Goal: Information Seeking & Learning: Learn about a topic

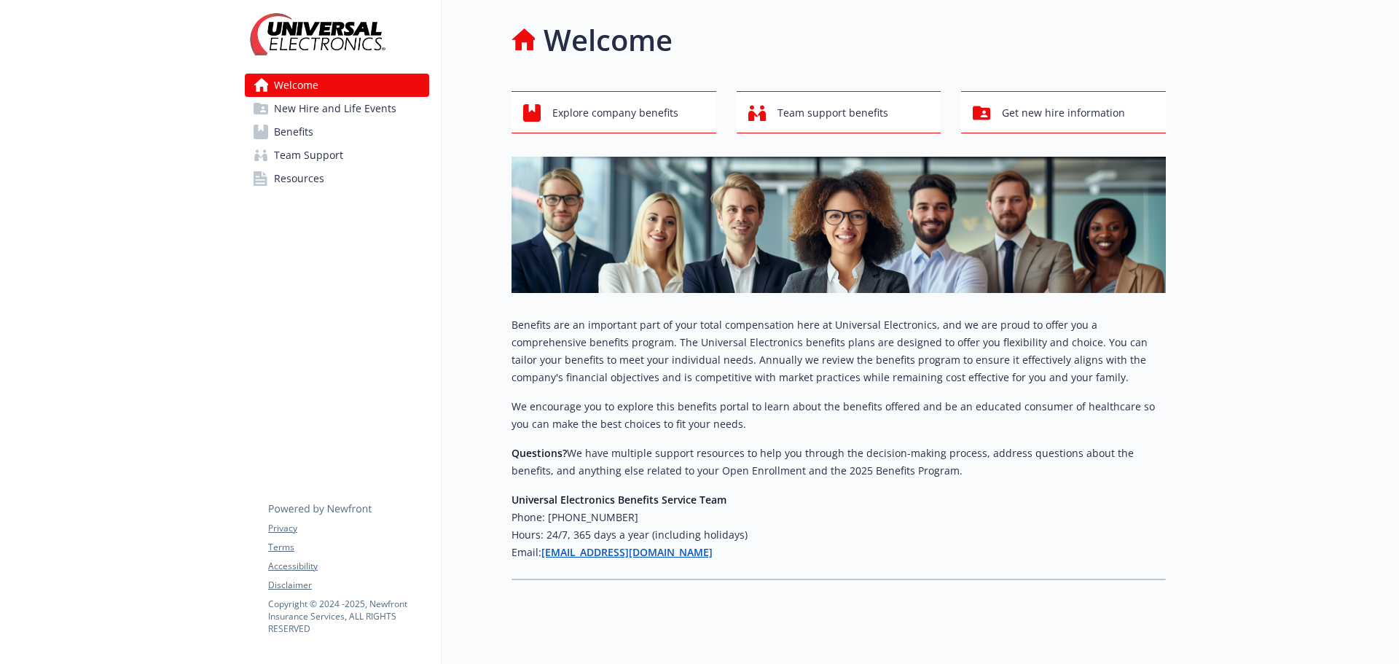
click at [279, 126] on span "Benefits" at bounding box center [293, 131] width 39 height 23
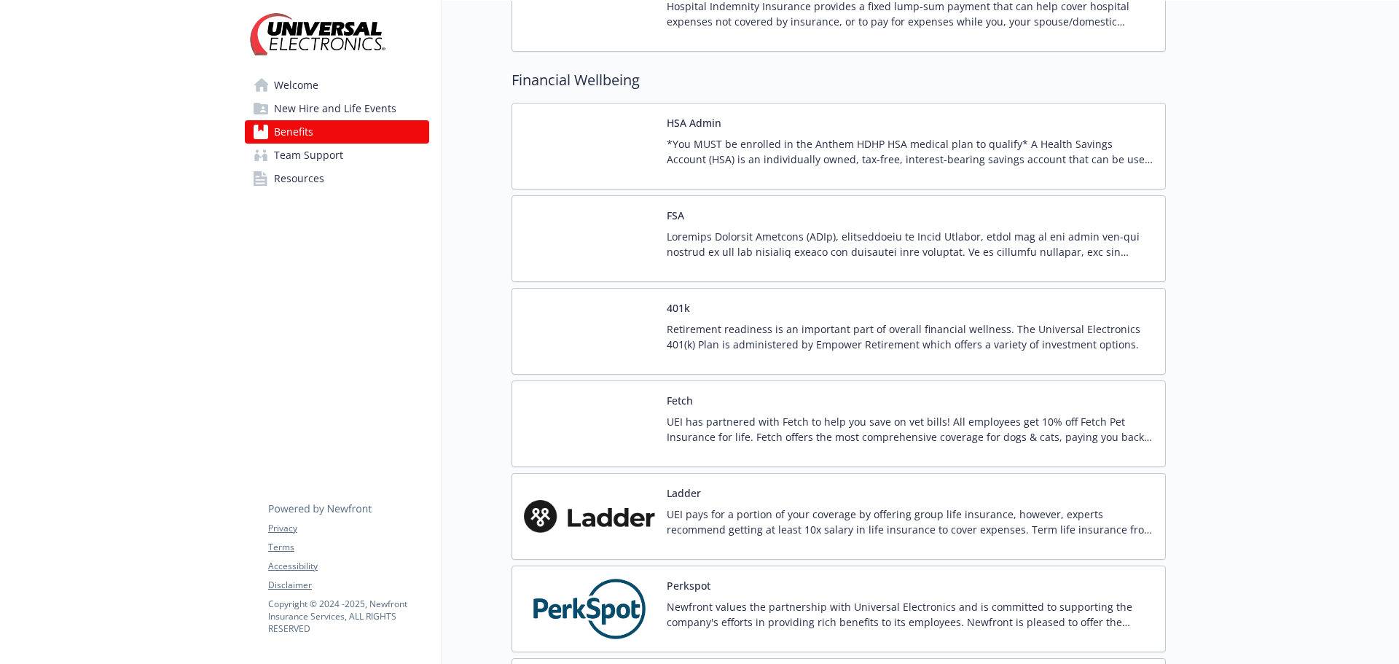
scroll to position [1458, 0]
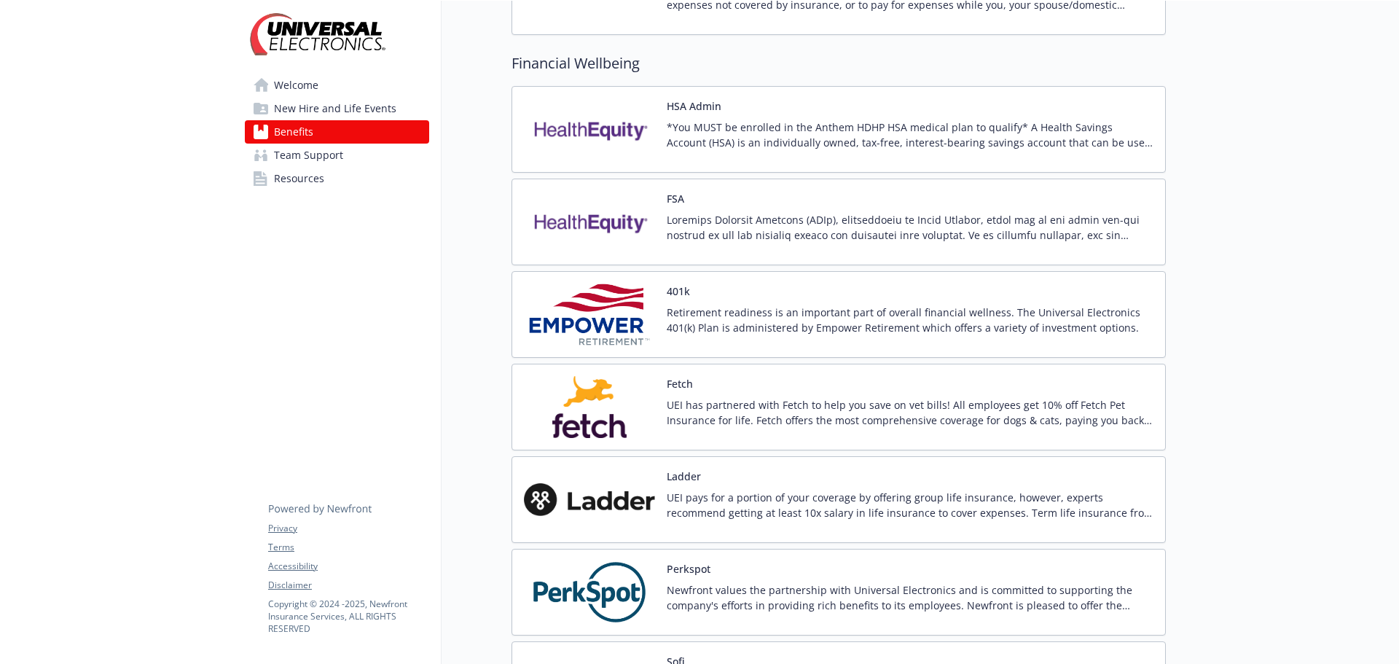
click at [673, 313] on p "Retirement readiness is an important part of overall financial wellness. The Un…" at bounding box center [910, 320] width 487 height 31
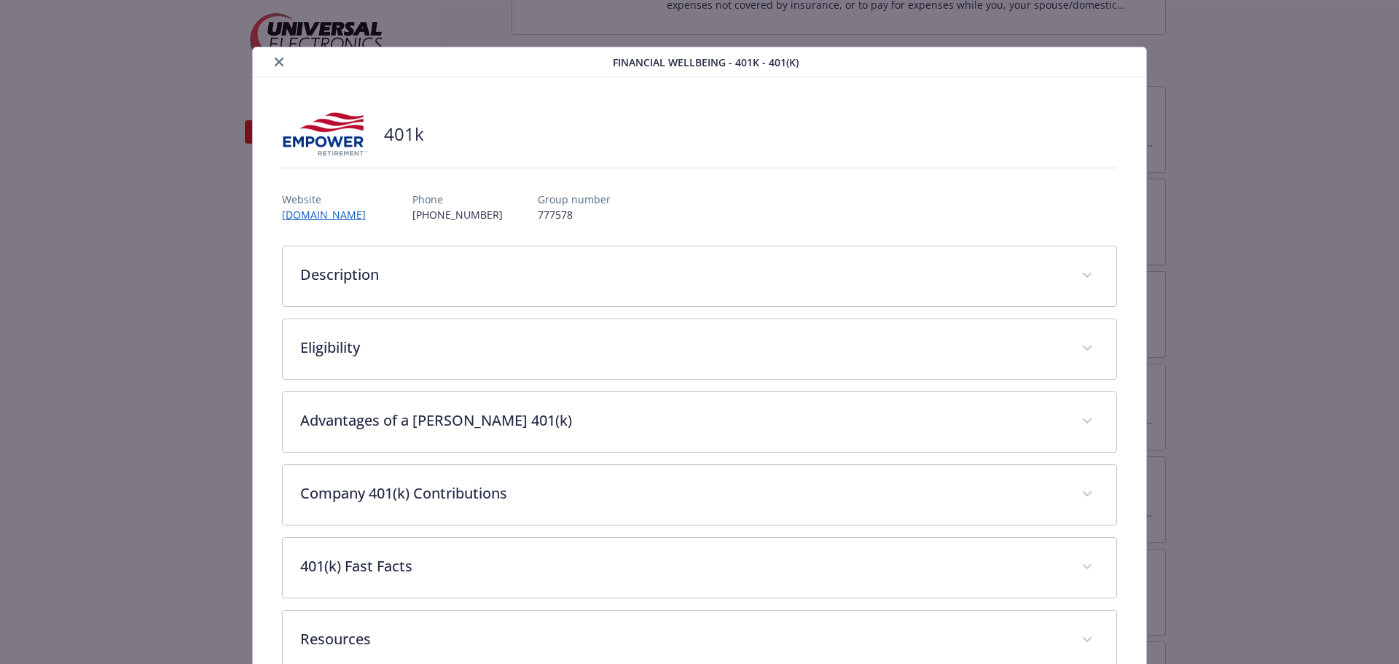
scroll to position [39, 0]
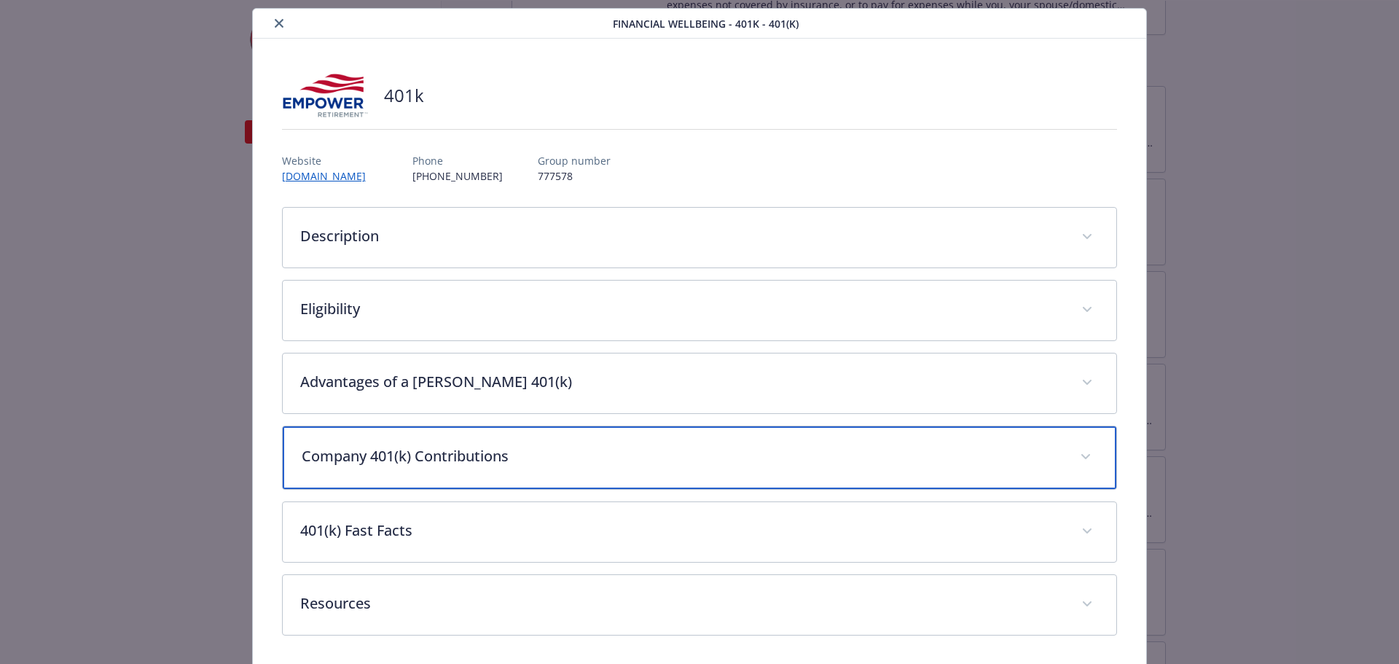
click at [770, 456] on p "Company 401(k) Contributions" at bounding box center [683, 456] width 762 height 22
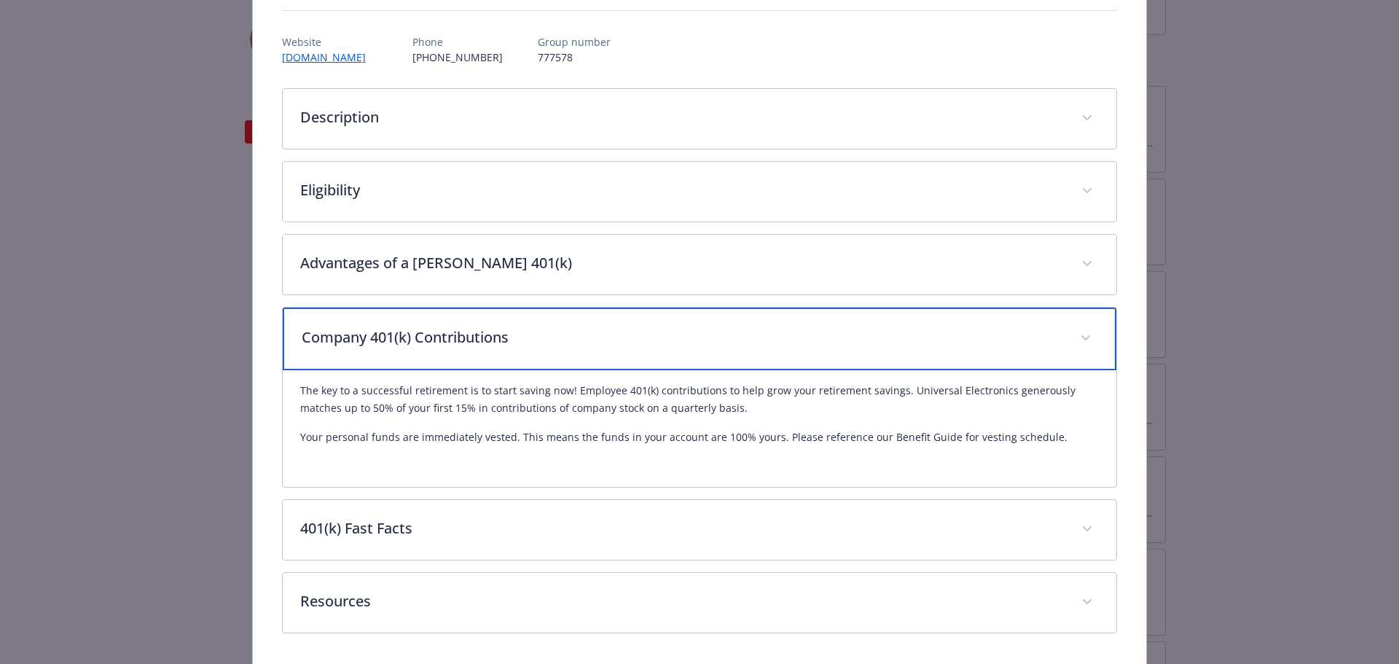
scroll to position [184, 0]
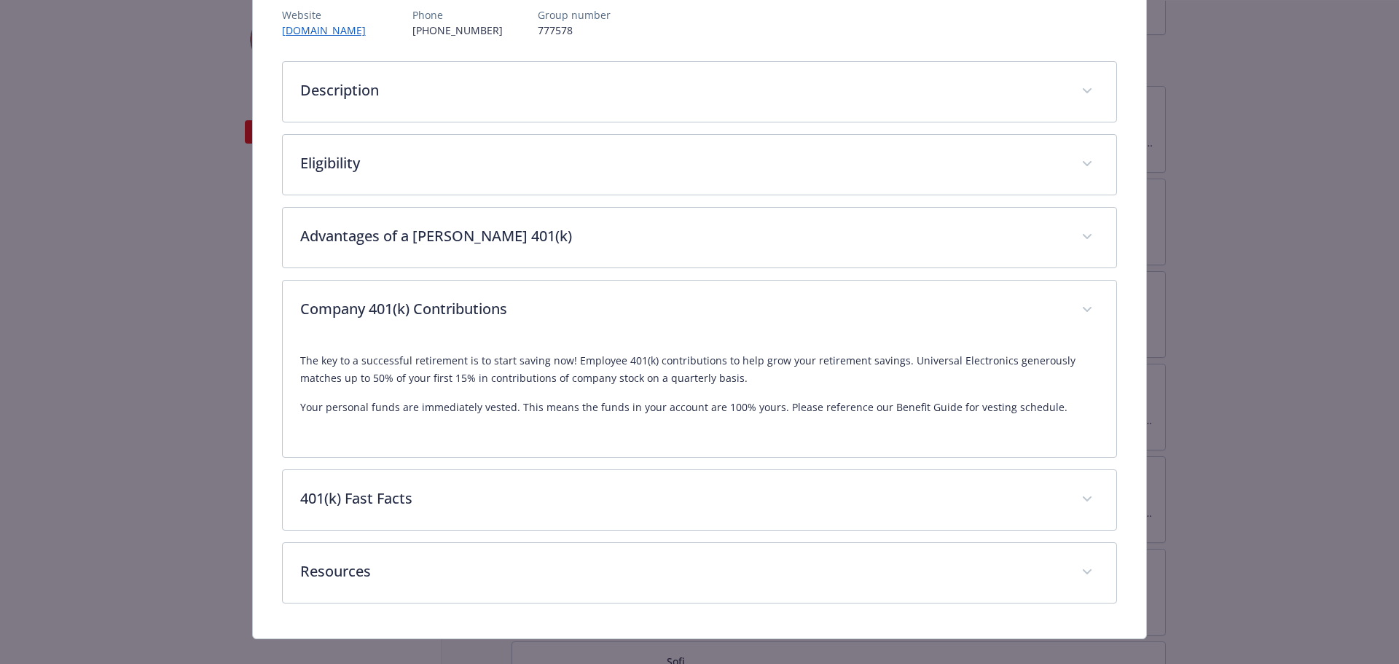
click at [370, 380] on p "The key to a successful retirement is to start saving now! Employee 401(k) cont…" at bounding box center [700, 369] width 800 height 35
drag, startPoint x: 550, startPoint y: 375, endPoint x: 654, endPoint y: 380, distance: 105.0
click at [654, 380] on p "The key to a successful retirement is to start saving now! Employee 401(k) cont…" at bounding box center [700, 369] width 800 height 35
